Goal: Register for event/course

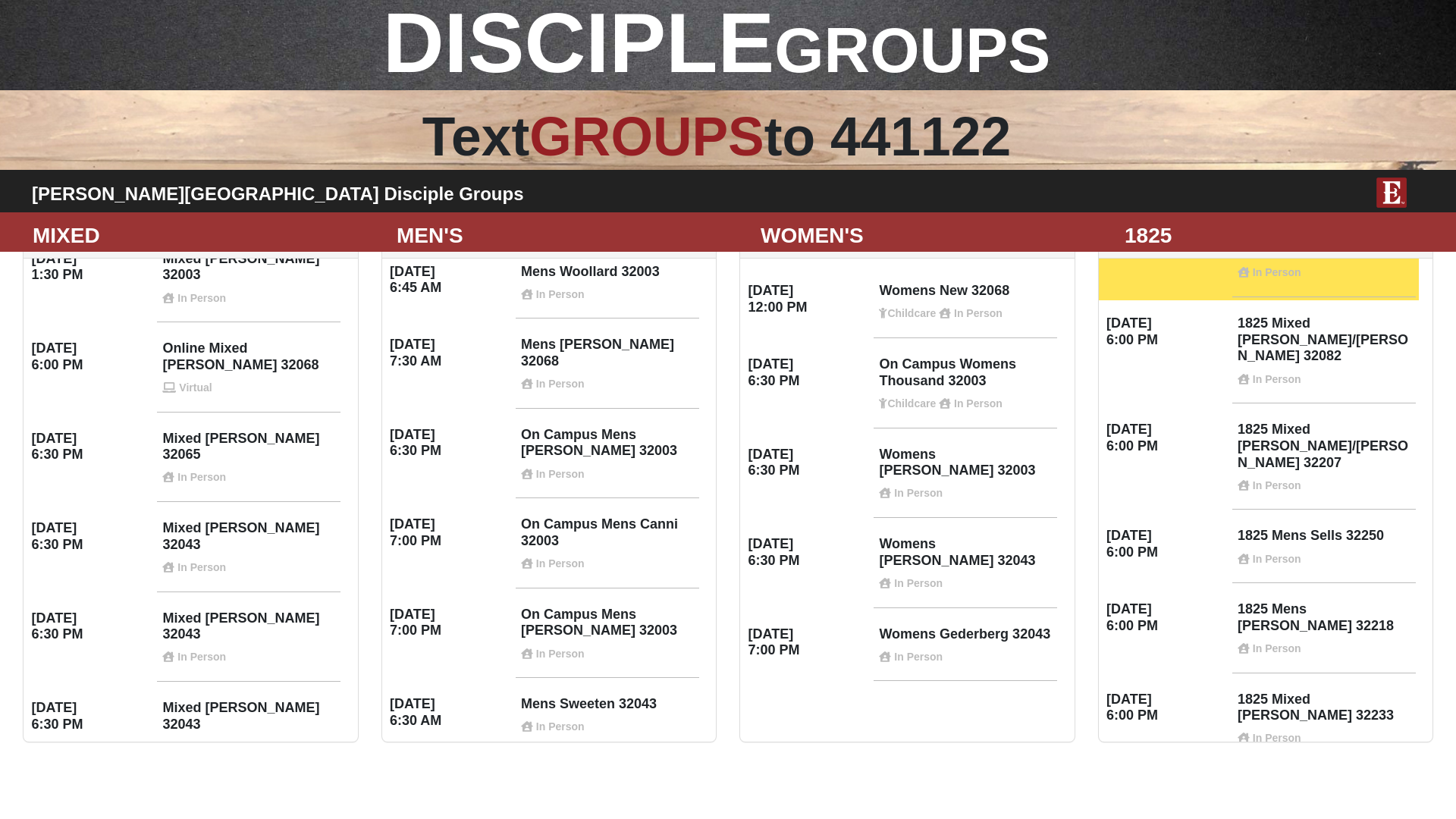
click at [946, 753] on div "Women Only Wednesday 12:00 PM" at bounding box center [907, 485] width 358 height 546
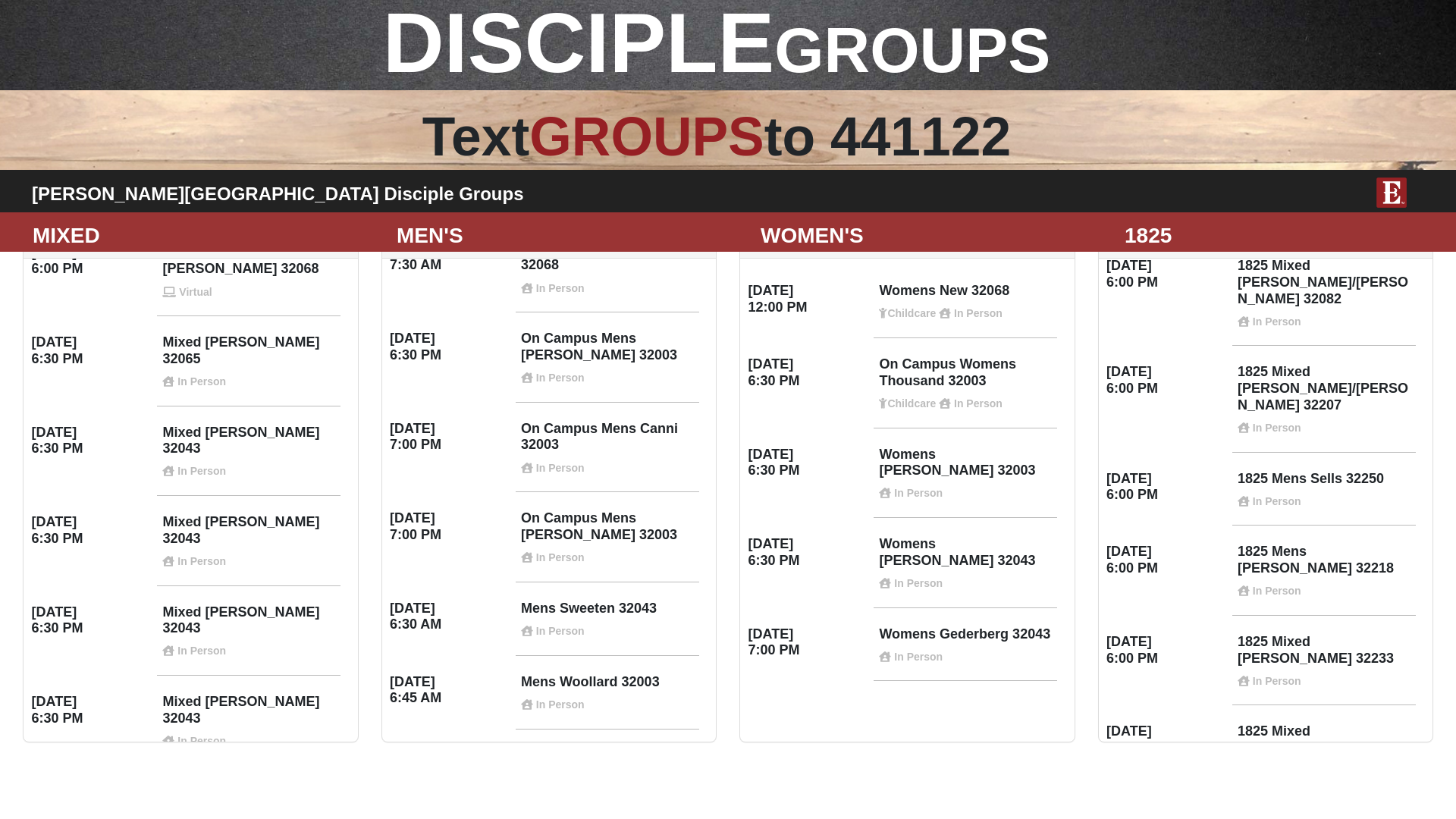
click at [1352, 758] on html "DISCIPLE GROUPS Text GROUPS to 441122 Fleming Island Disciple Groups MIXED MEN'…" at bounding box center [728, 378] width 1456 height 758
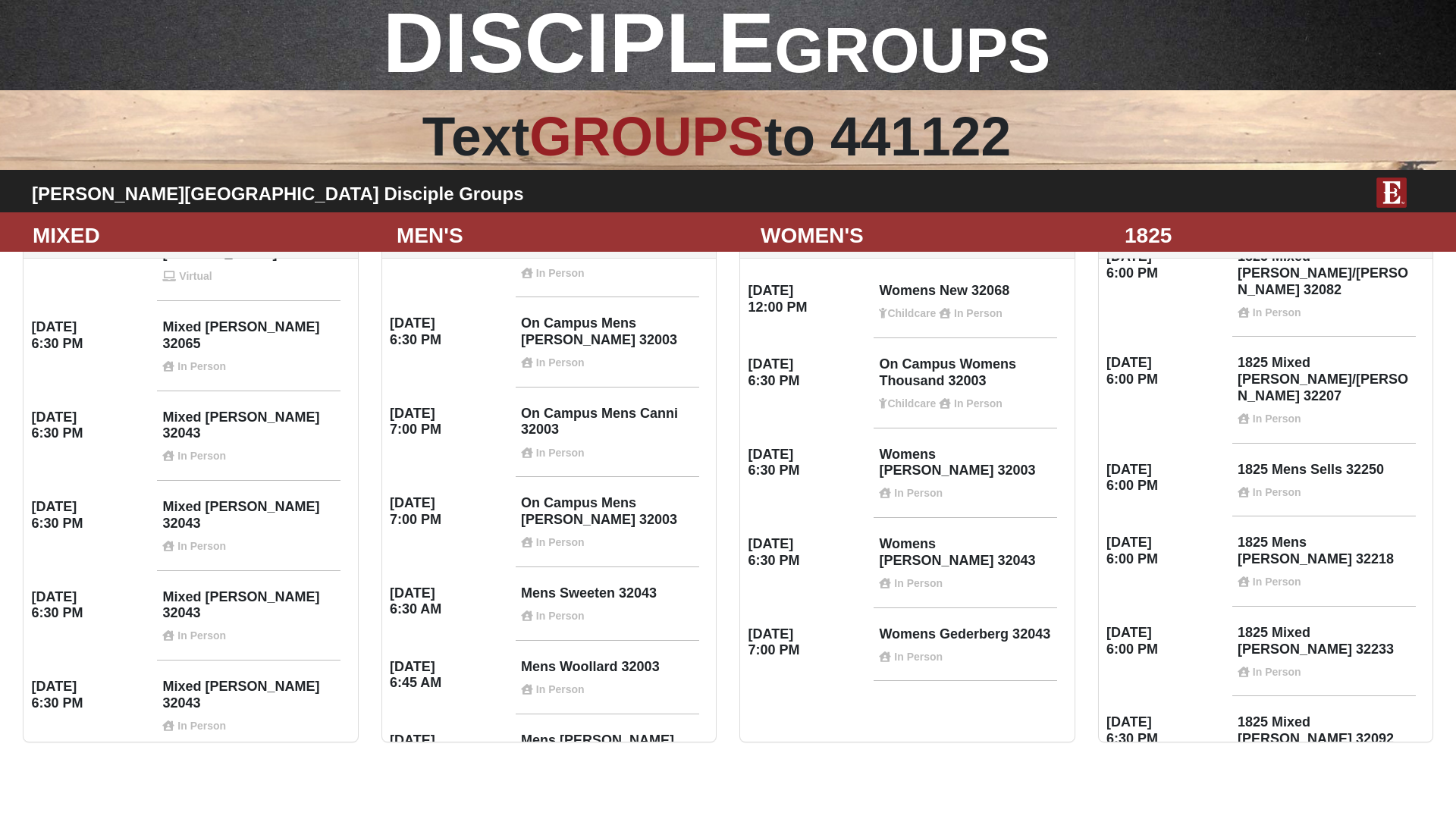
click at [1278, 42] on div "DISCIPLE GROUPS" at bounding box center [717, 43] width 1468 height 127
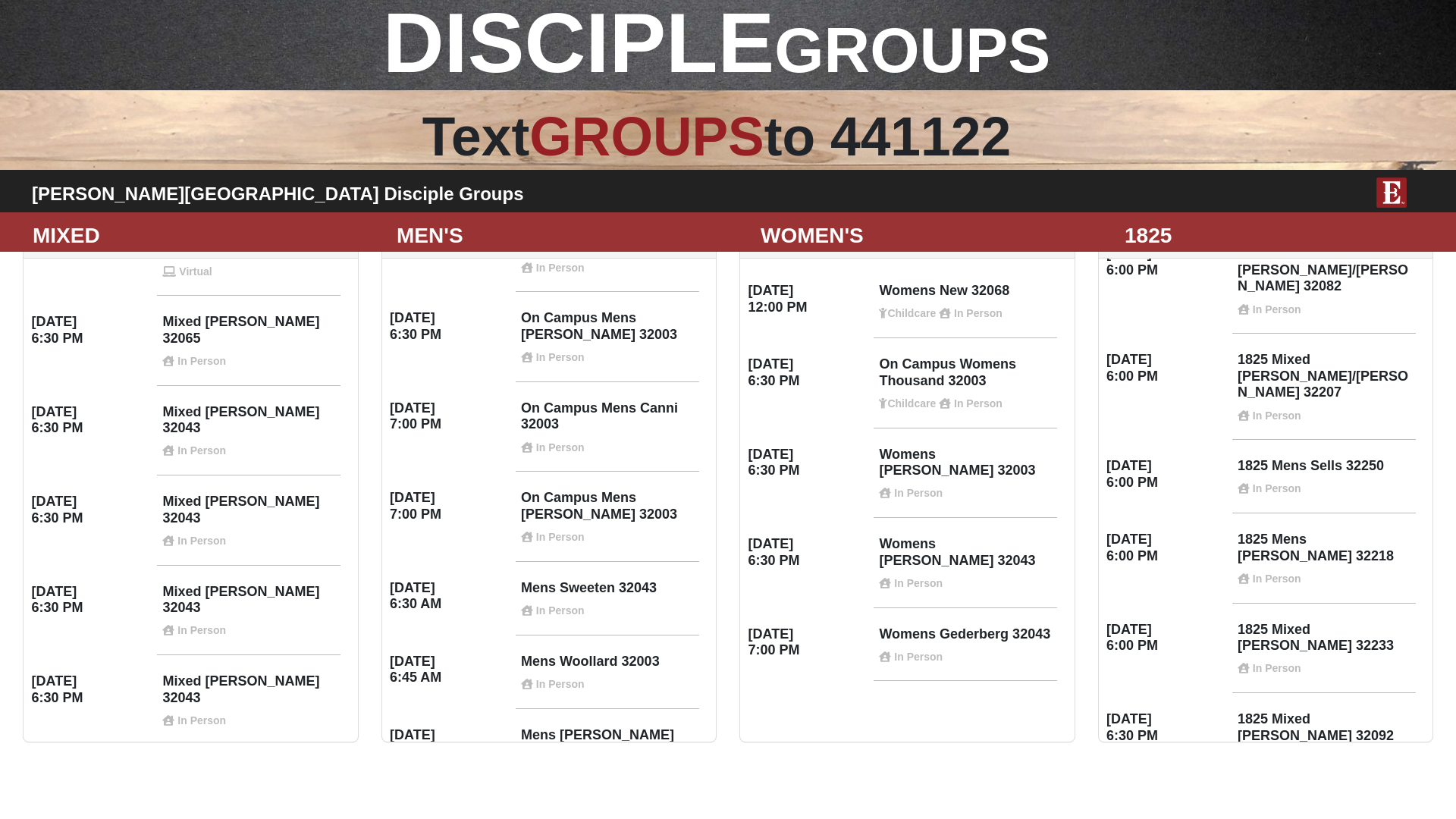
click at [1292, 47] on div "DISCIPLE GROUPS" at bounding box center [717, 43] width 1468 height 127
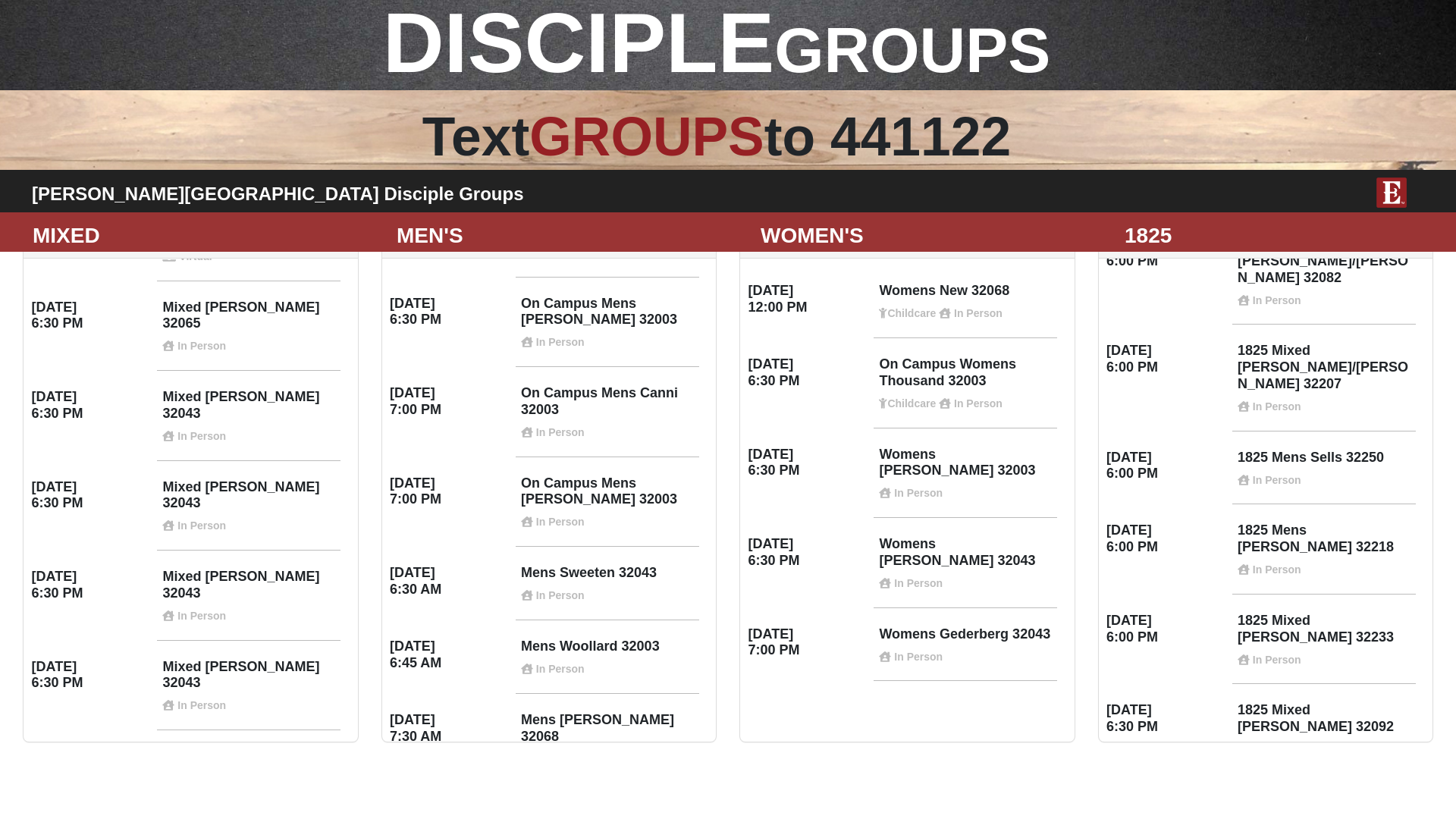
click at [933, 162] on div "Text GROUPS to 441122" at bounding box center [717, 137] width 1468 height 81
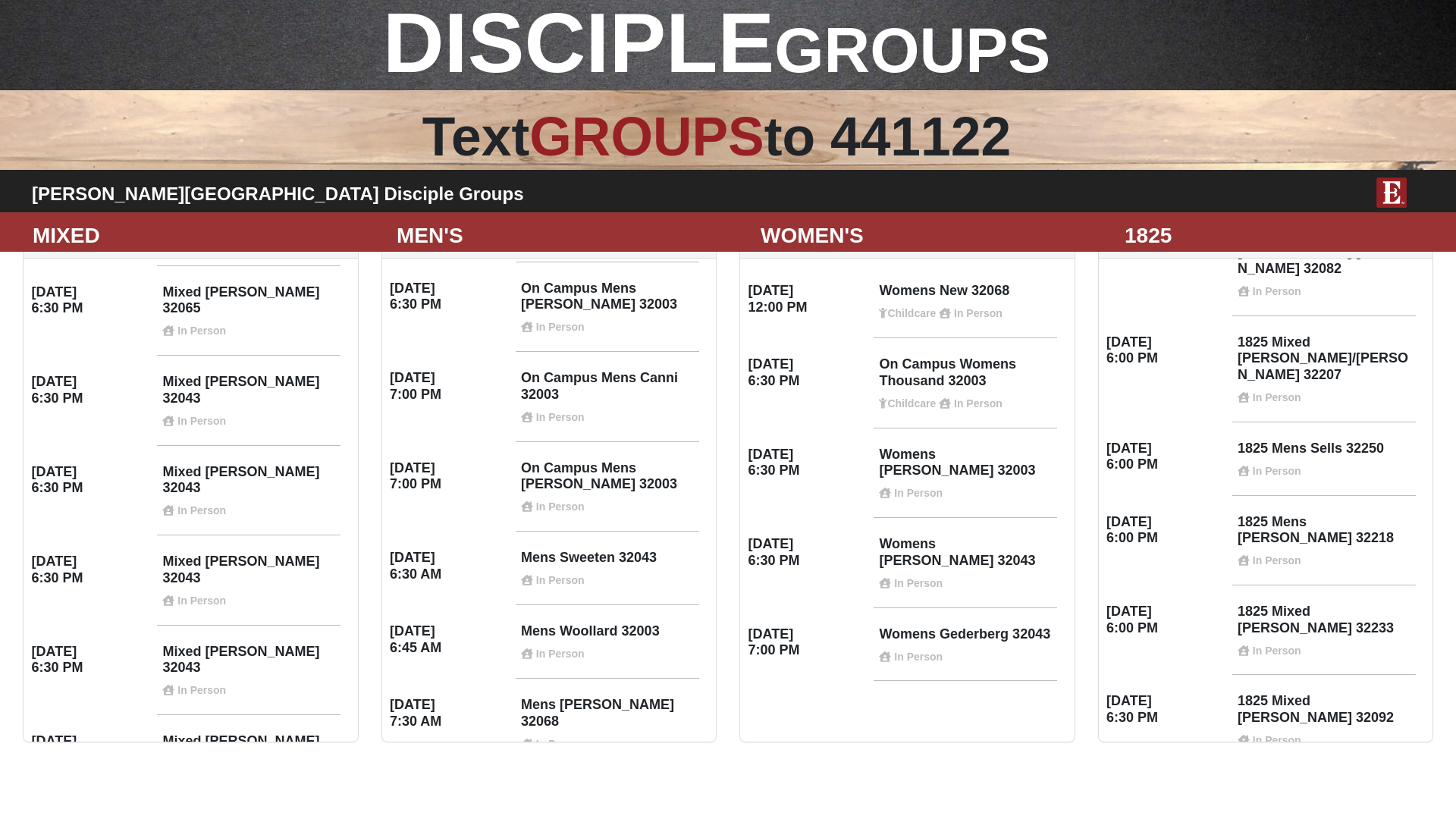
click at [539, 777] on div "On Campus Mens Haskell 32003 In Person" at bounding box center [608, 818] width 183 height 82
click at [599, 787] on h4 "On Campus Mens Haskell 32003 In Person" at bounding box center [607, 813] width 173 height 54
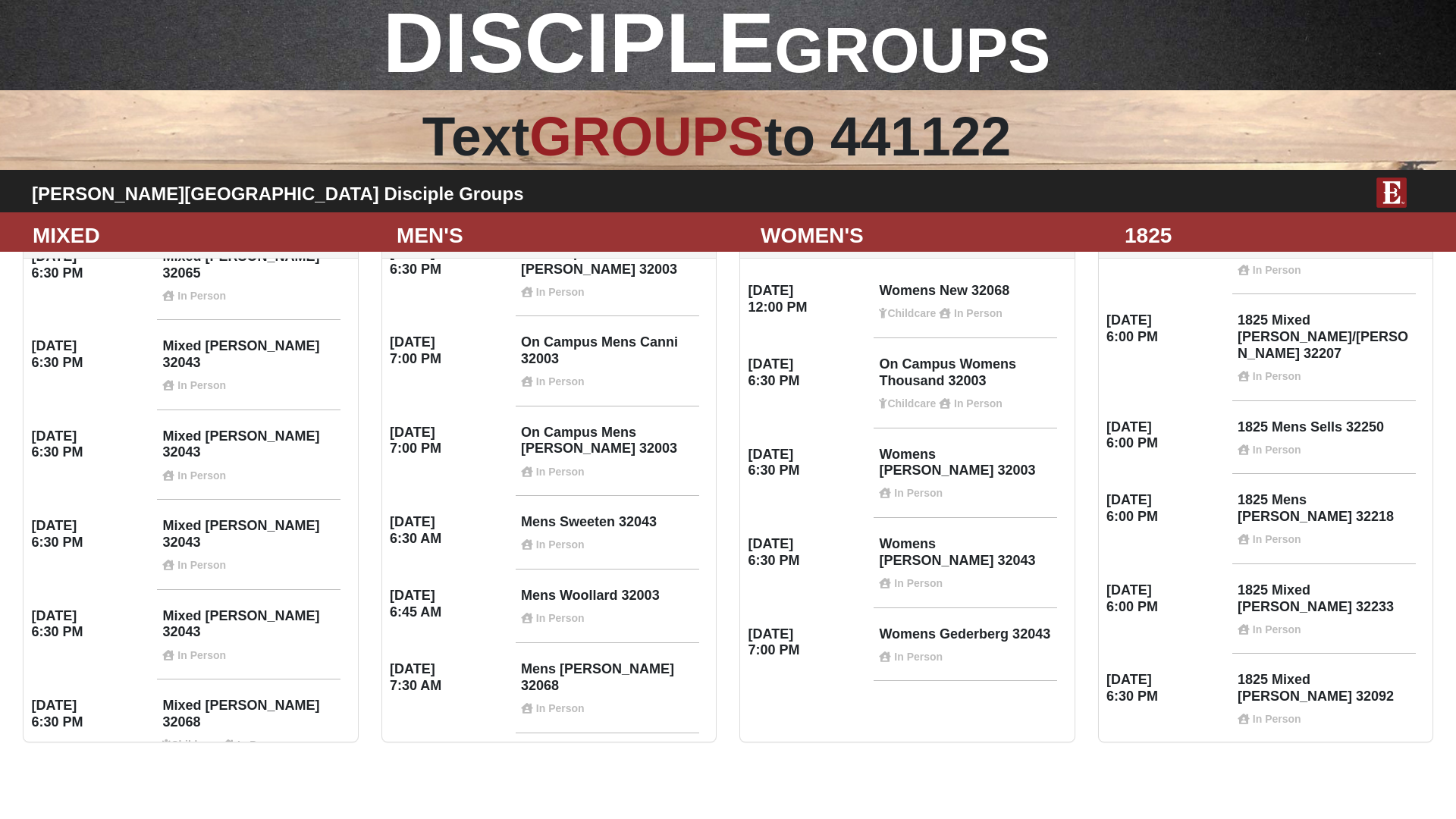
click at [1336, 758] on html "DISCIPLE GROUPS Text GROUPS to 441122 Fleming Island Disciple Groups MIXED MEN'…" at bounding box center [728, 378] width 1456 height 758
